Goal: Task Accomplishment & Management: Manage account settings

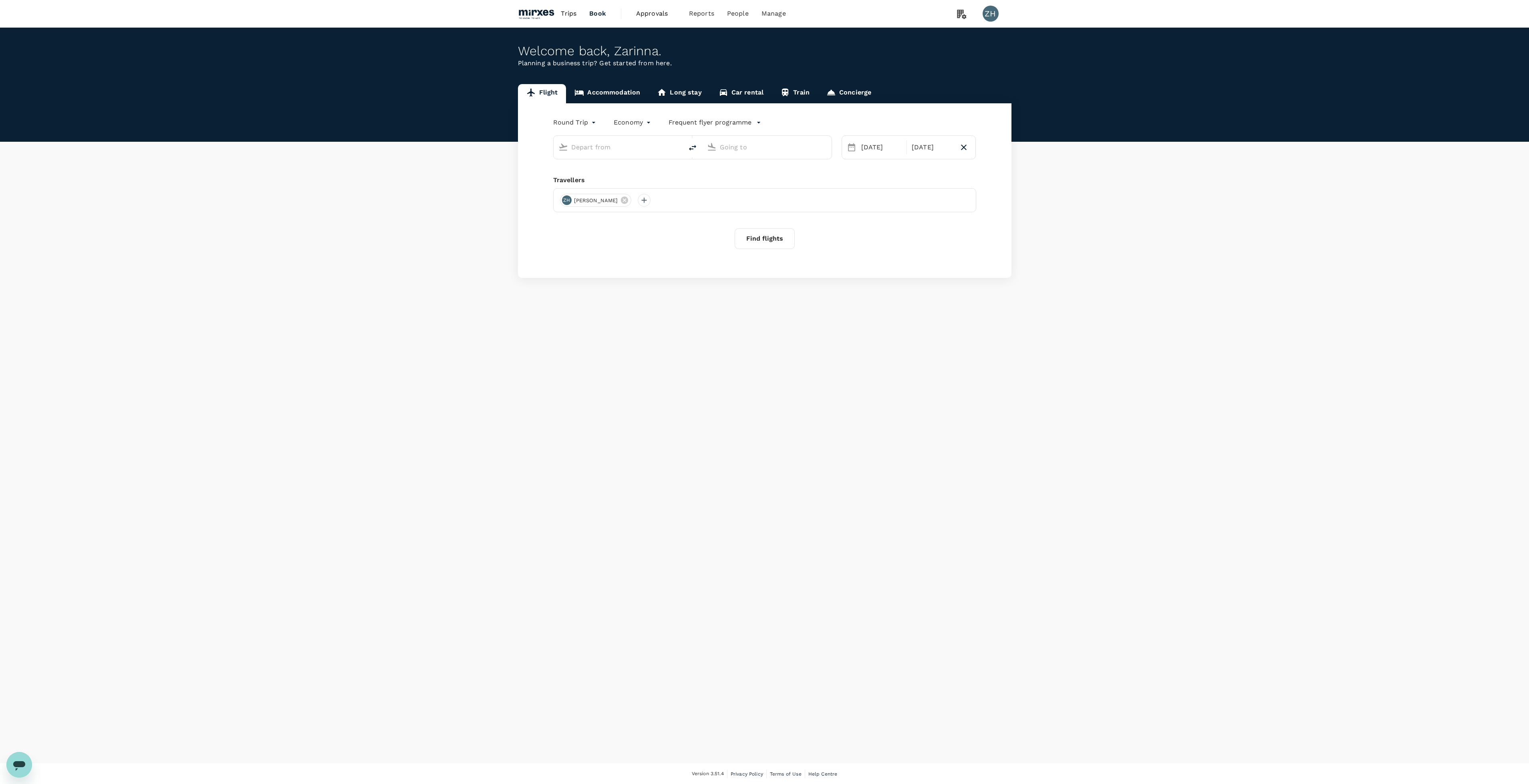
type input "Singapore Changi (SIN)"
type input "Suvarnabhumi Intl (BKK)"
type input "Singapore Changi (SIN)"
type input "Suvarnabhumi Intl (BKK)"
click at [653, 18] on span "Approvals" at bounding box center [656, 13] width 40 height 10
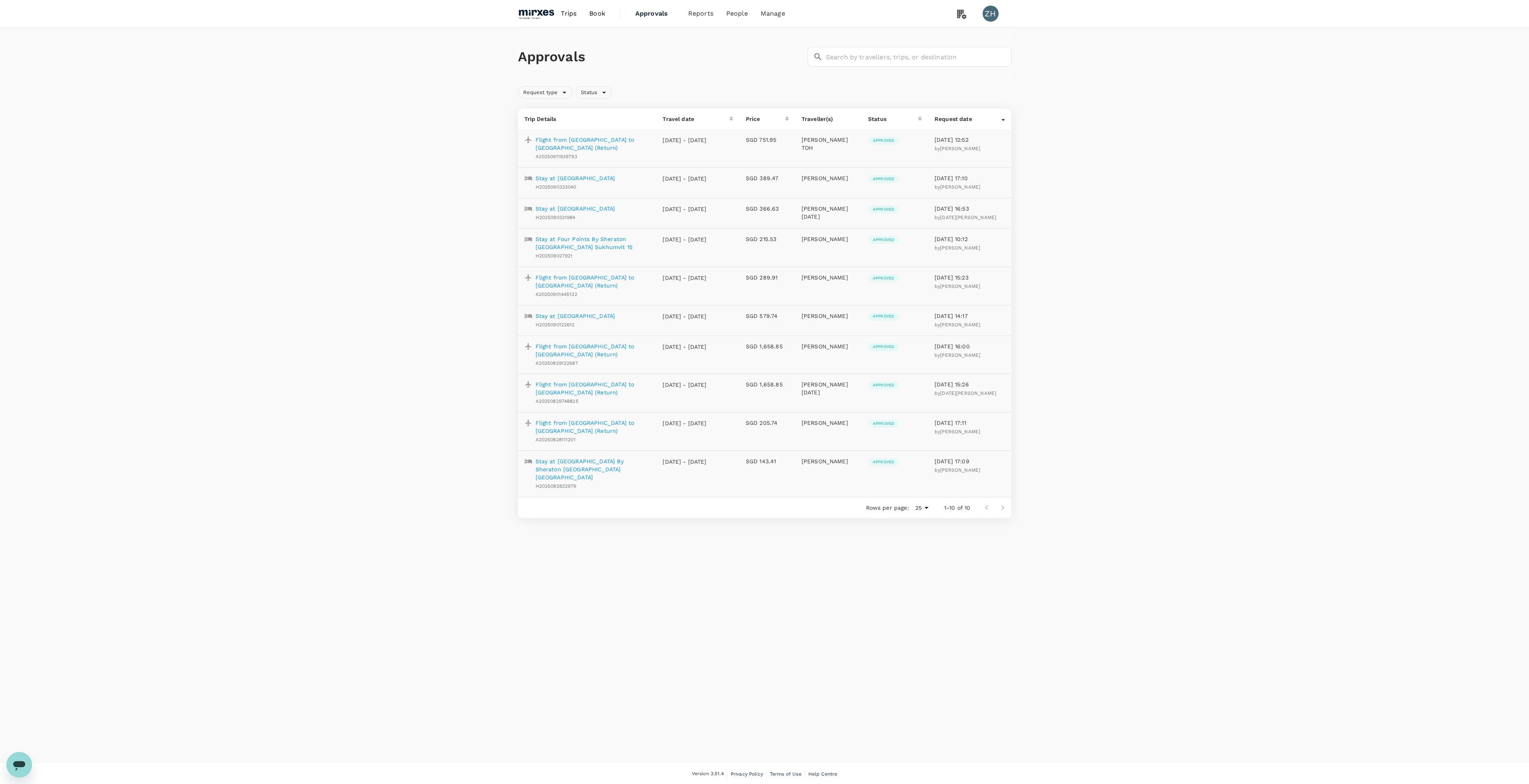
click at [587, 144] on p "Flight from [GEOGRAPHIC_DATA] to [GEOGRAPHIC_DATA] (Return)" at bounding box center [593, 144] width 114 height 16
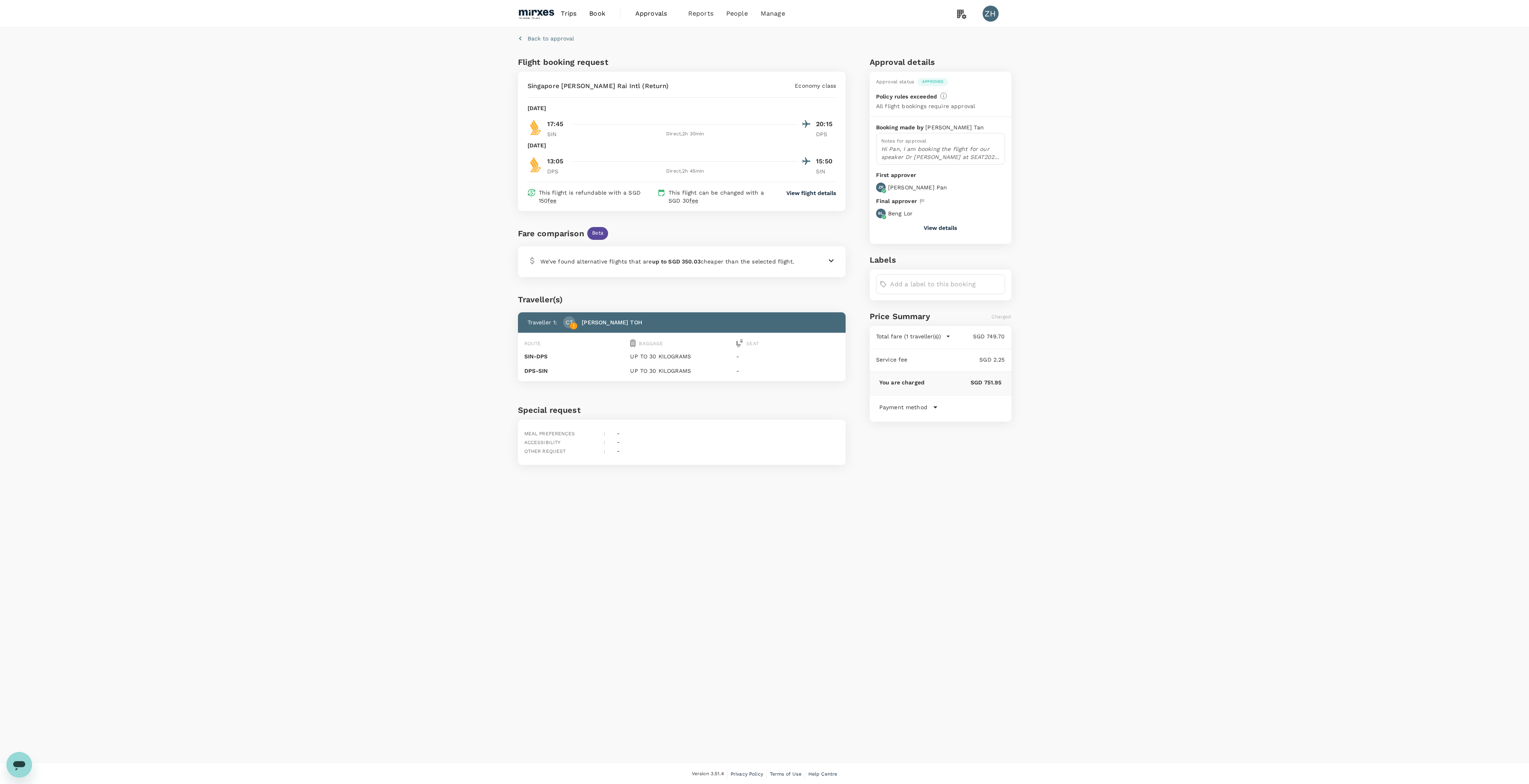
click at [947, 231] on button "View details" at bounding box center [941, 228] width 33 height 6
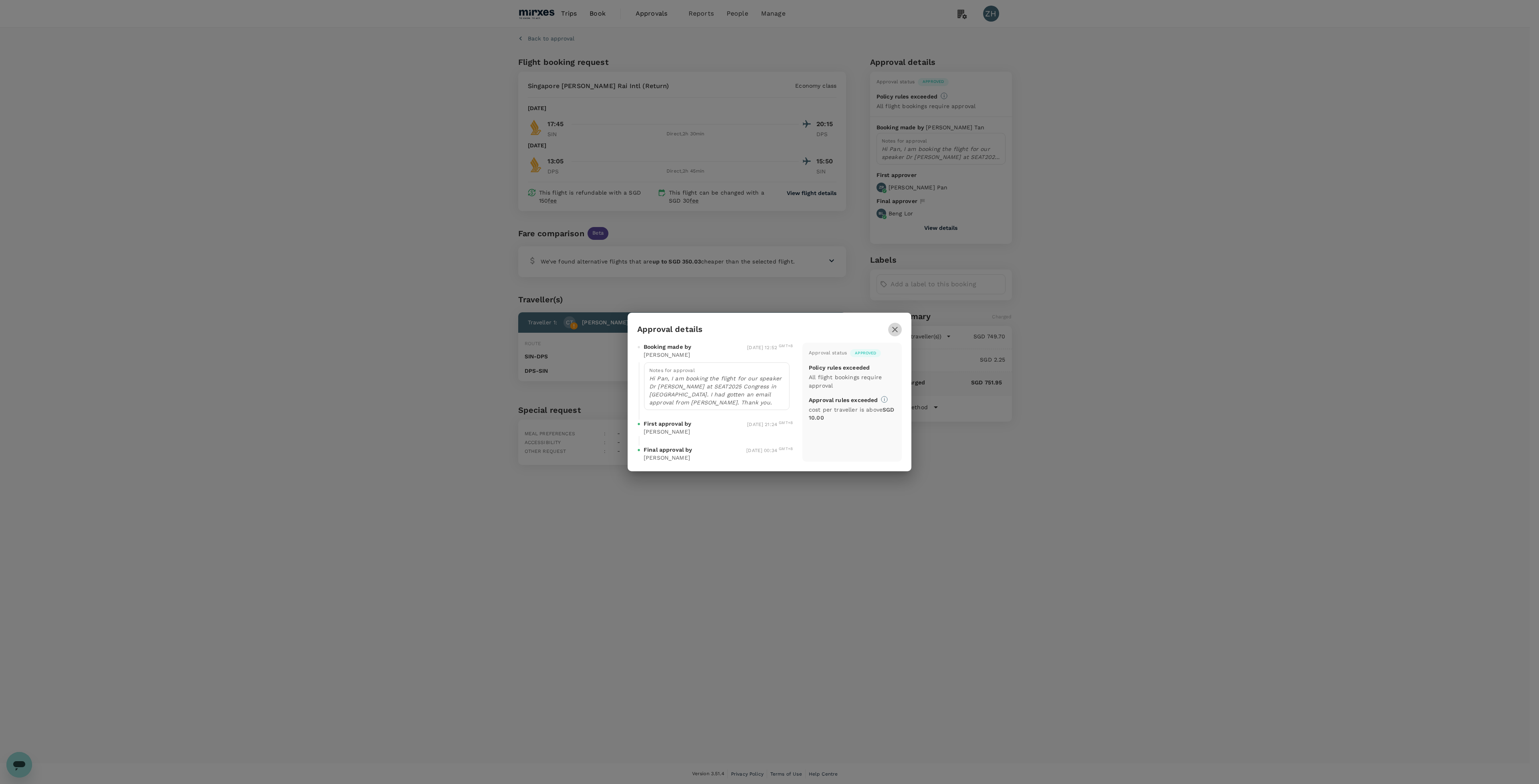
click at [896, 333] on icon "button" at bounding box center [895, 329] width 6 height 6
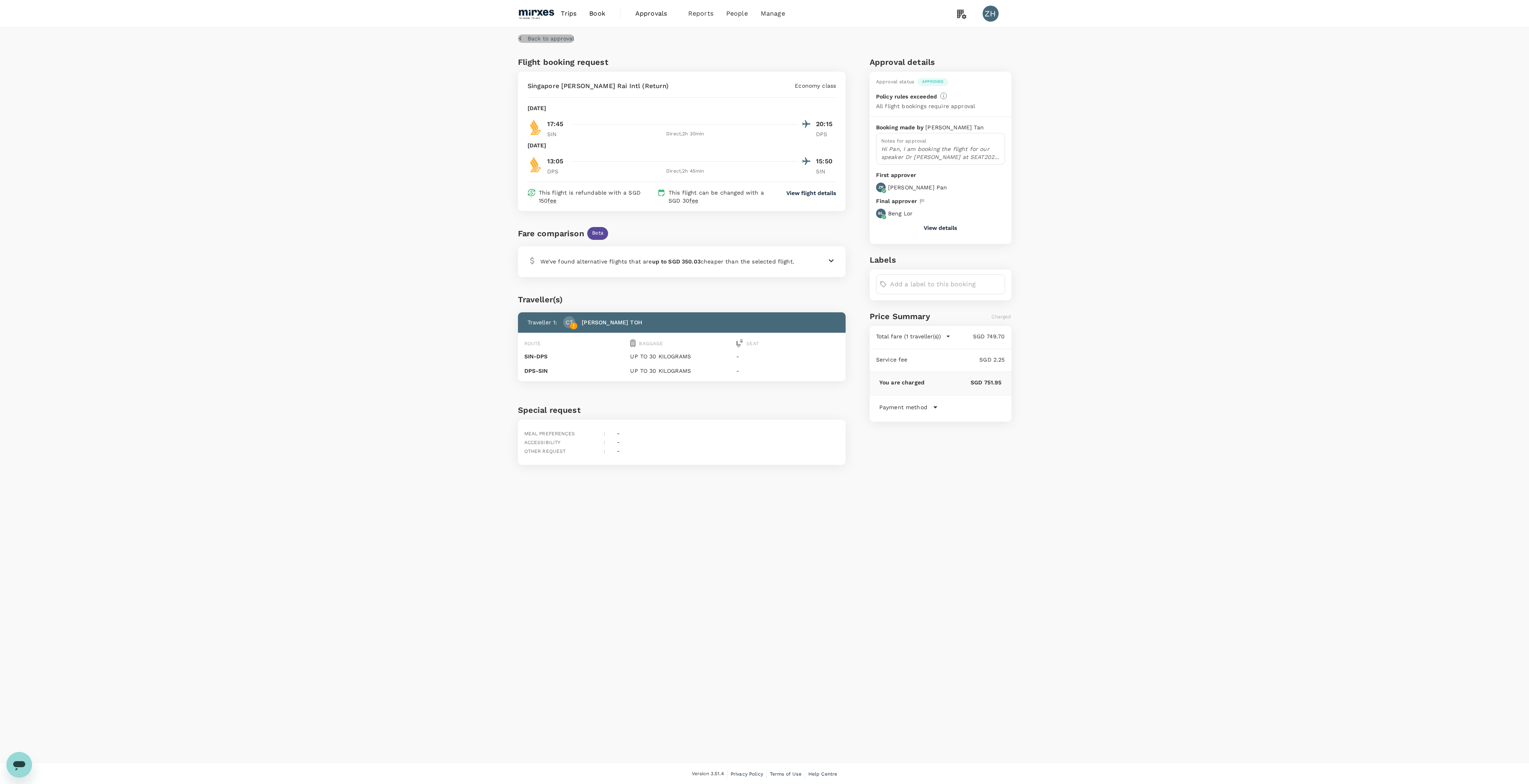
click at [531, 38] on p "Back to approval" at bounding box center [551, 38] width 46 height 8
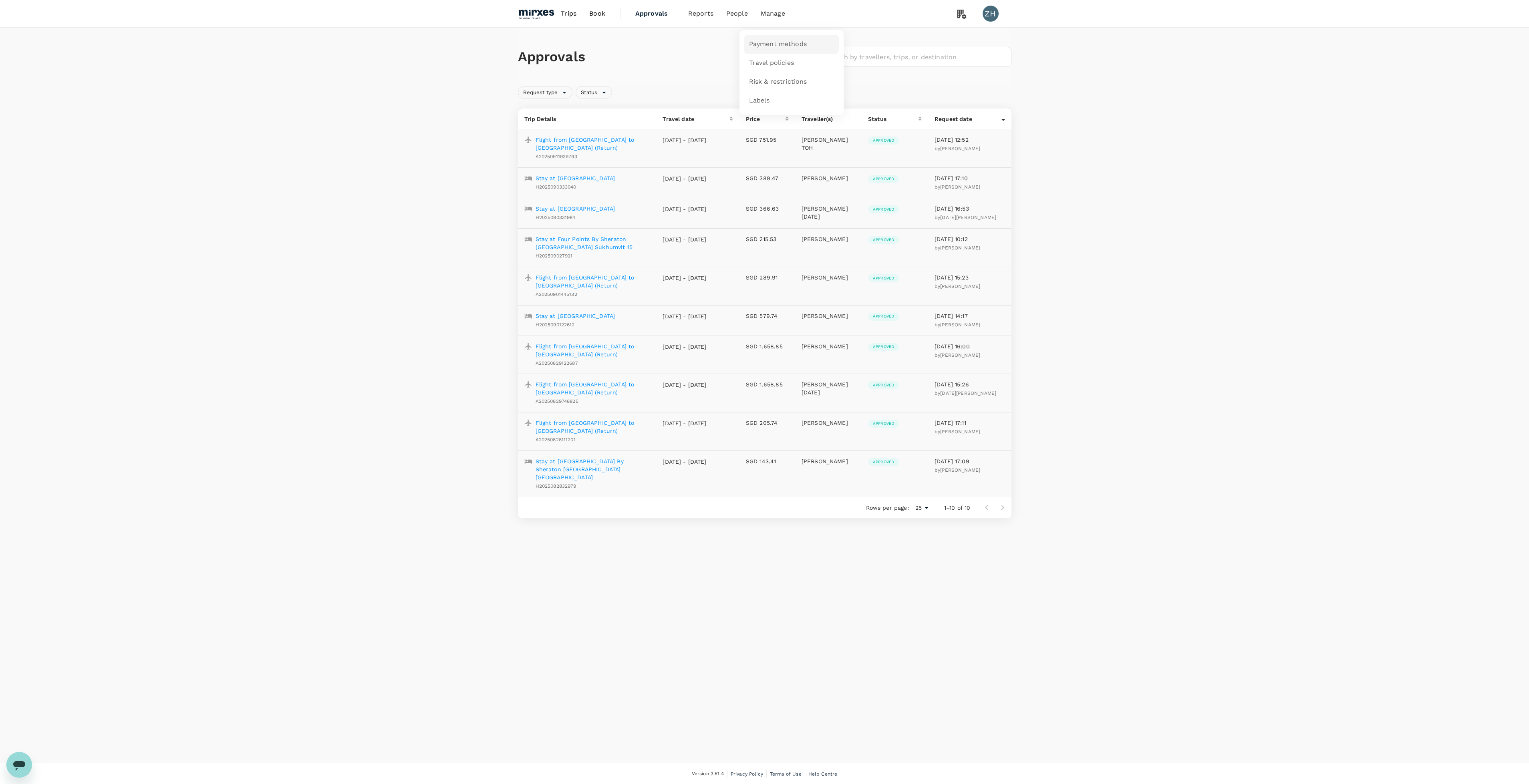
click at [777, 46] on span "Payment methods" at bounding box center [778, 44] width 58 height 9
